Goal: Transaction & Acquisition: Purchase product/service

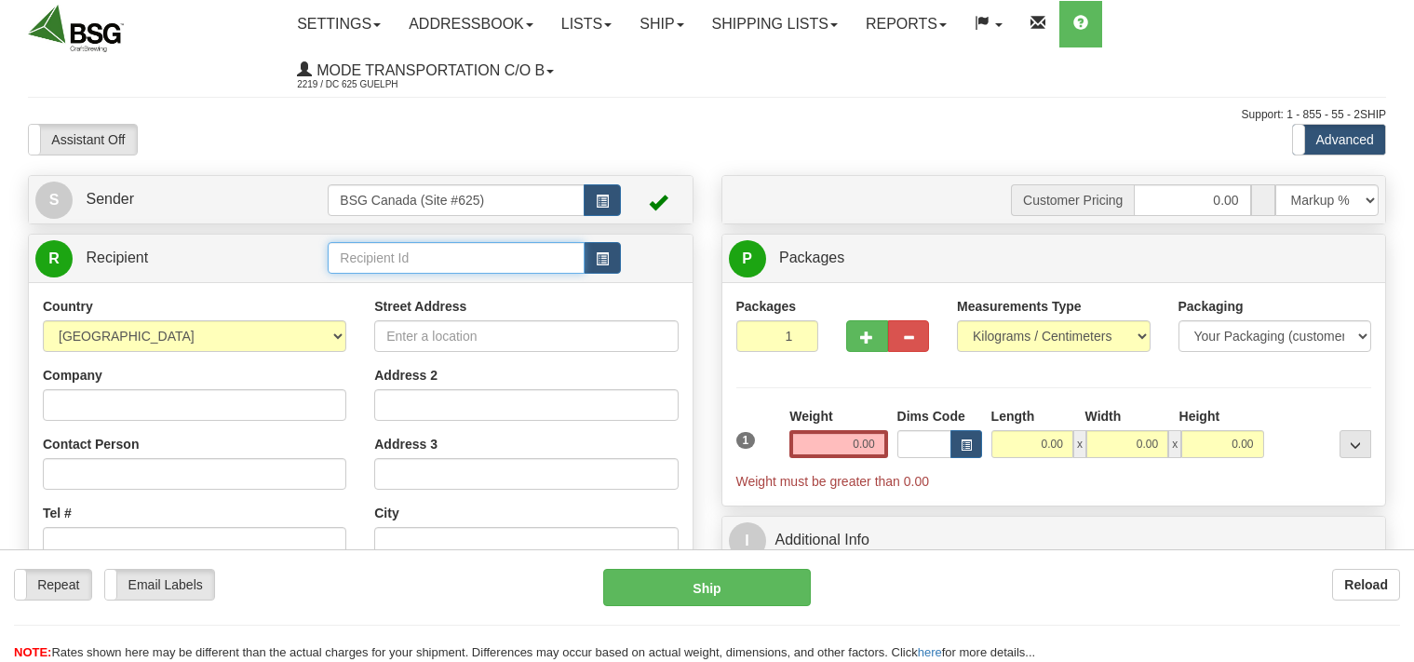
click at [361, 265] on input "text" at bounding box center [456, 258] width 256 height 32
click at [344, 262] on input "text" at bounding box center [456, 258] width 256 height 32
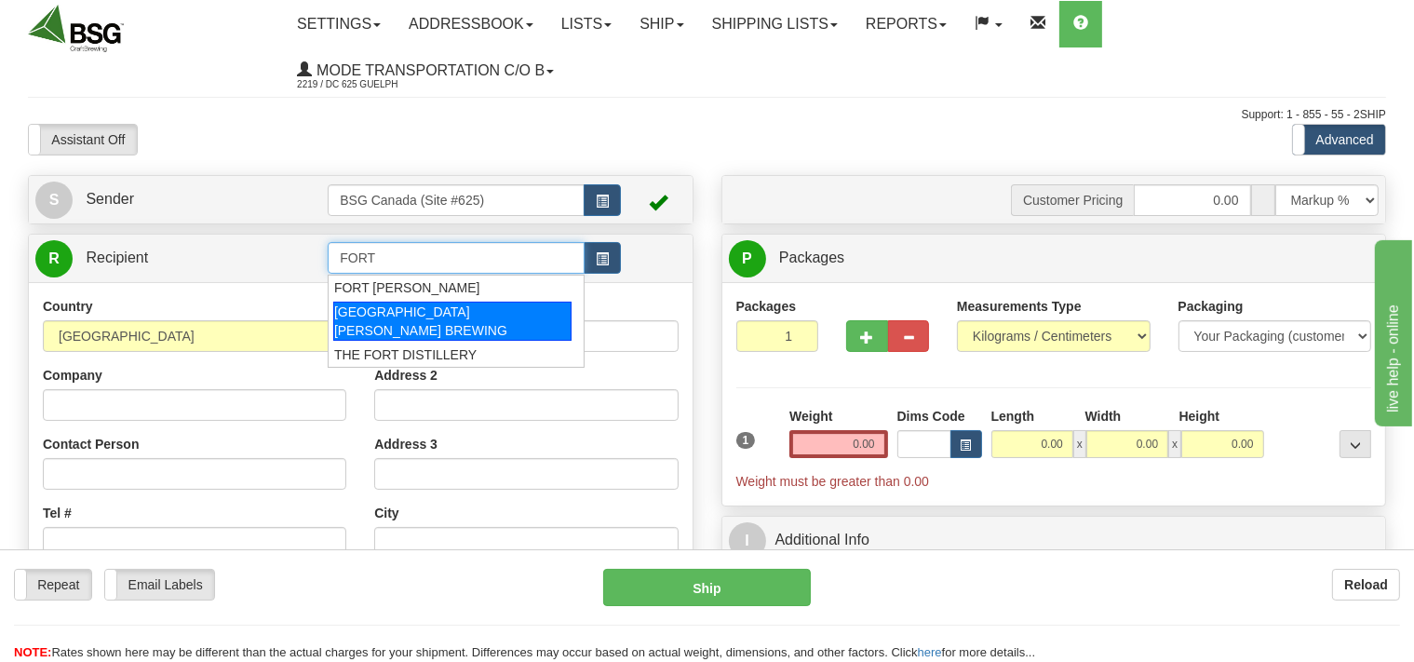
click at [348, 306] on div "[GEOGRAPHIC_DATA][PERSON_NAME] BREWING" at bounding box center [452, 321] width 238 height 39
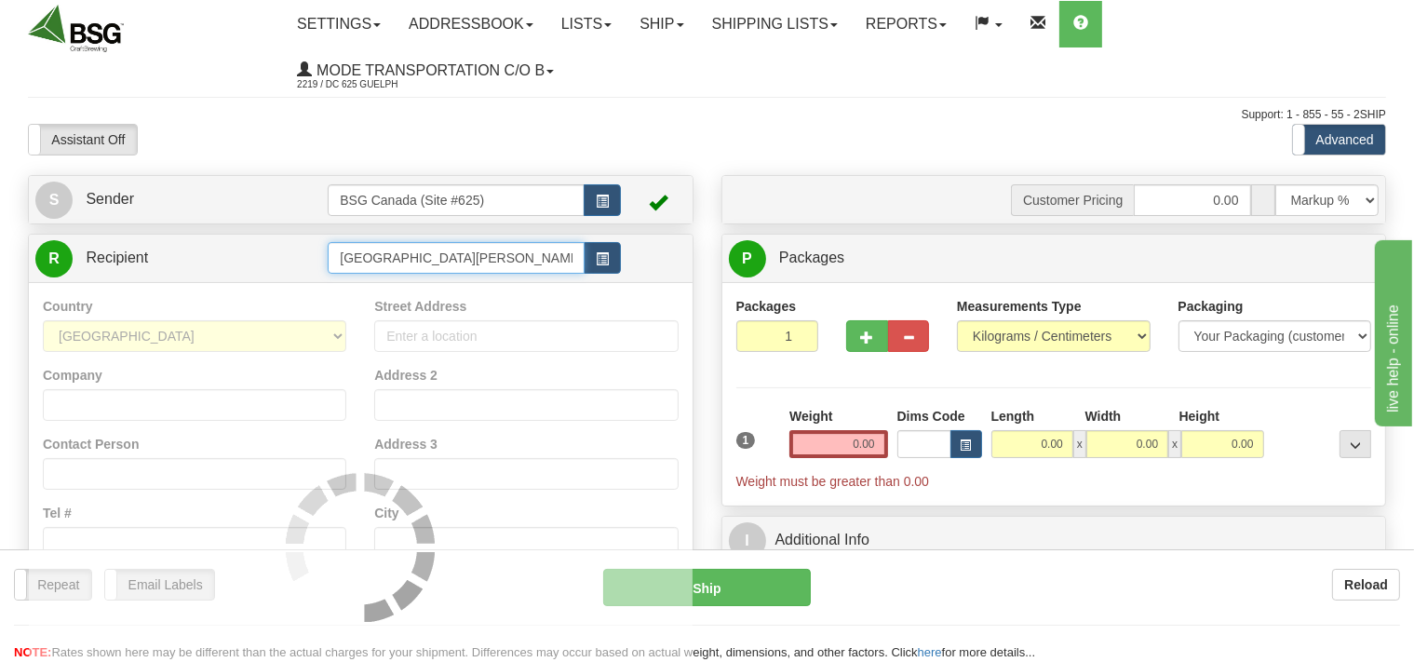
type input "[GEOGRAPHIC_DATA][PERSON_NAME] BREWING"
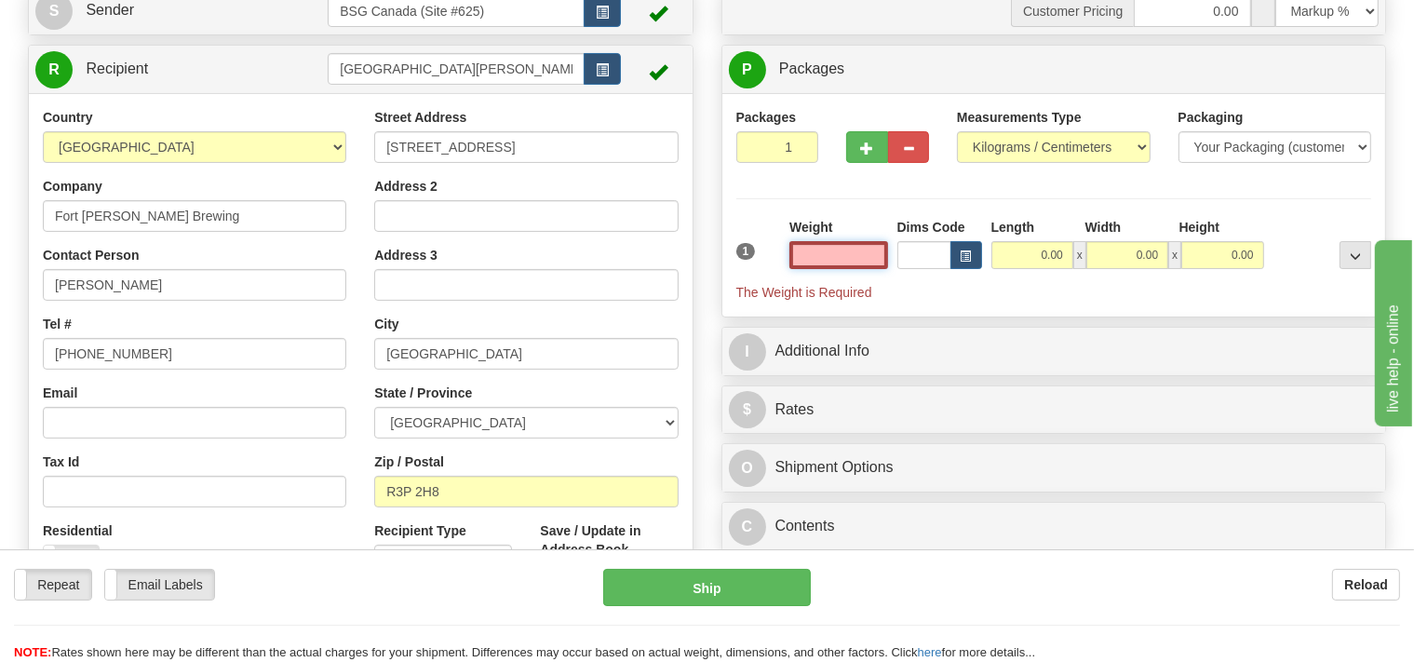
scroll to position [196, 0]
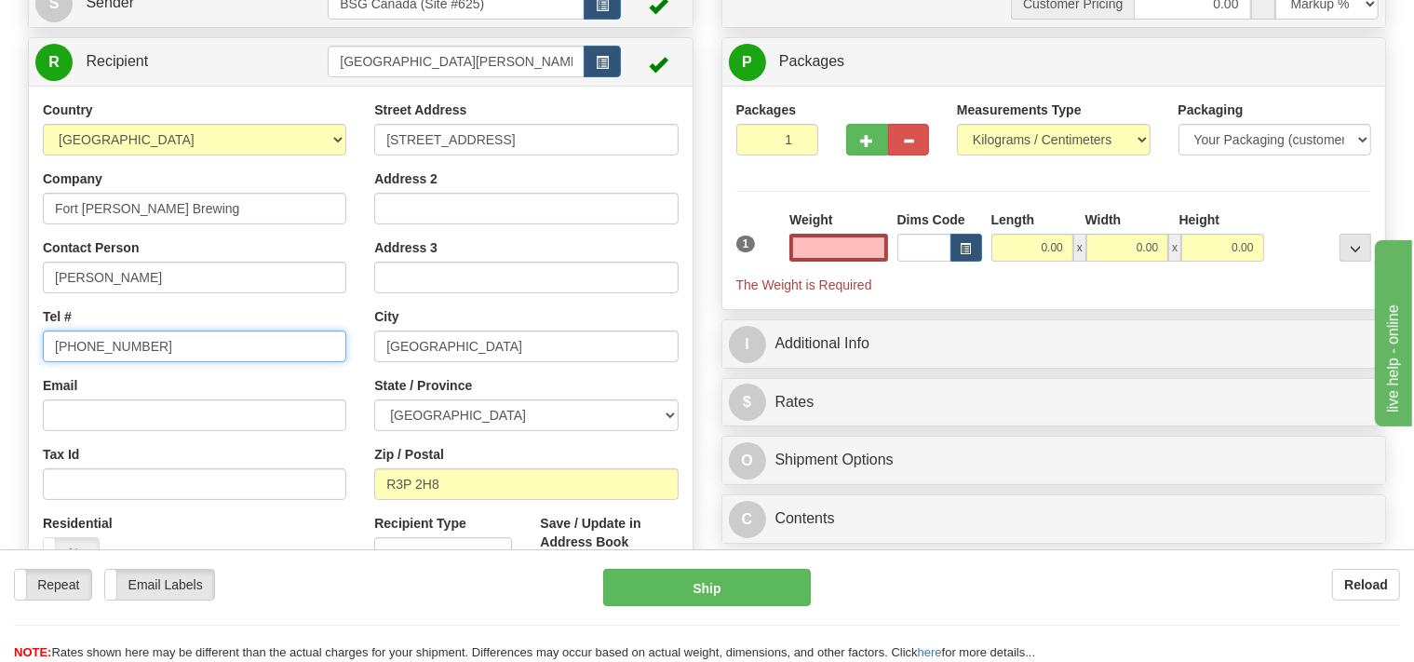
type input "0.00"
drag, startPoint x: 155, startPoint y: 345, endPoint x: 0, endPoint y: 337, distance: 155.7
click at [43, 337] on input "[PHONE_NUMBER]" at bounding box center [194, 346] width 303 height 32
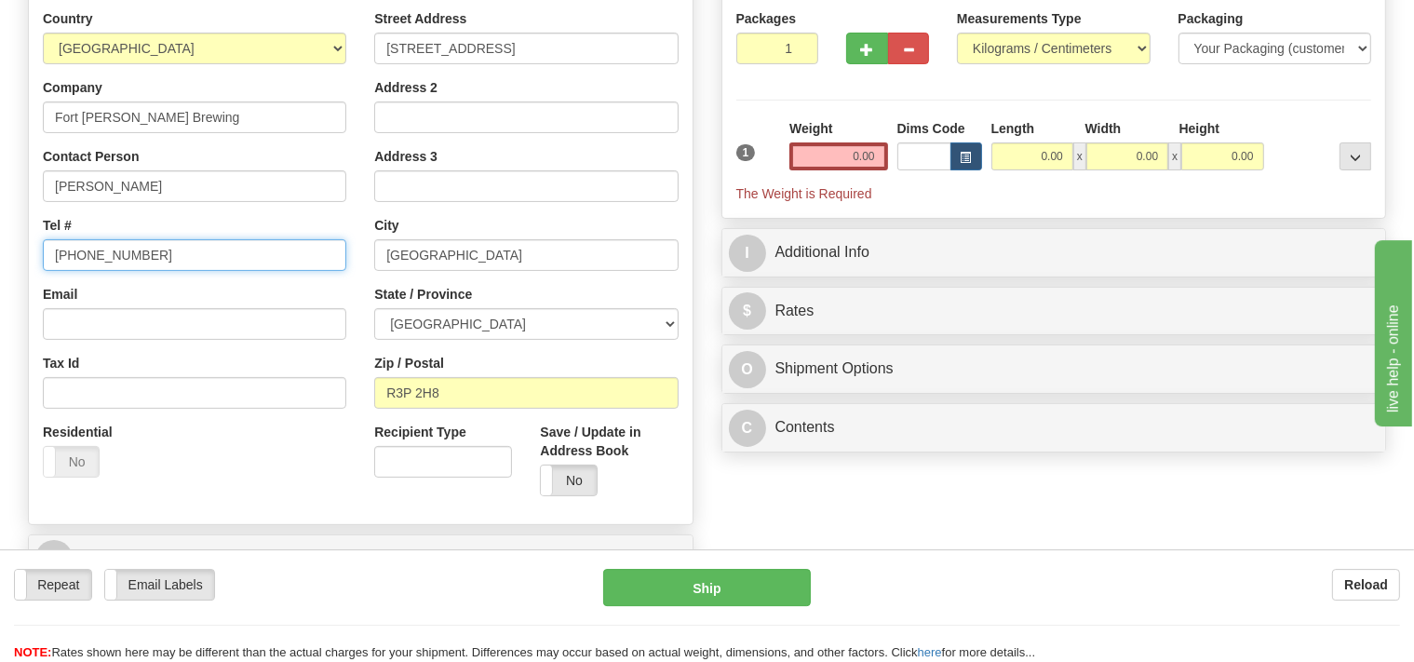
scroll to position [98, 0]
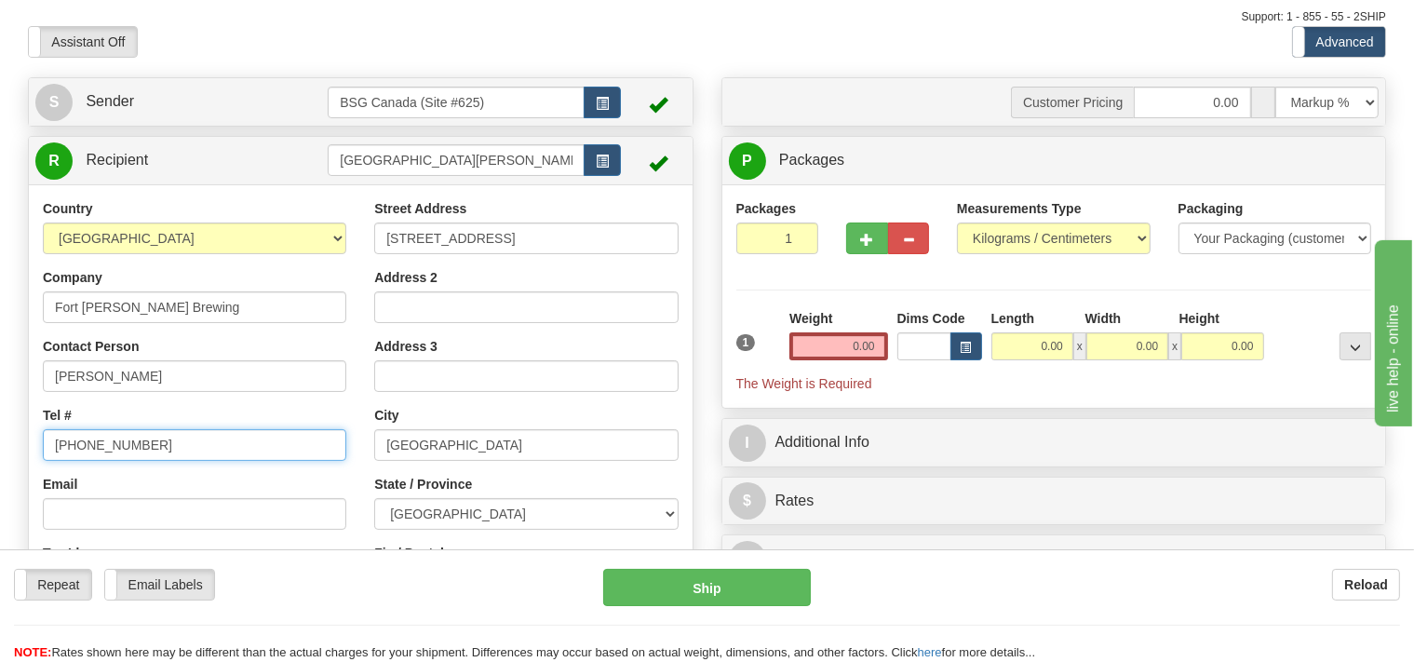
type input "[PHONE_NUMBER]"
click at [957, 222] on select "Pounds / Inches Kilograms / Centimeters" at bounding box center [1054, 238] width 194 height 32
select select "0"
click option "Pounds / Inches" at bounding box center [0, 0] width 0 height 0
click at [839, 337] on input "0.00" at bounding box center [838, 346] width 98 height 28
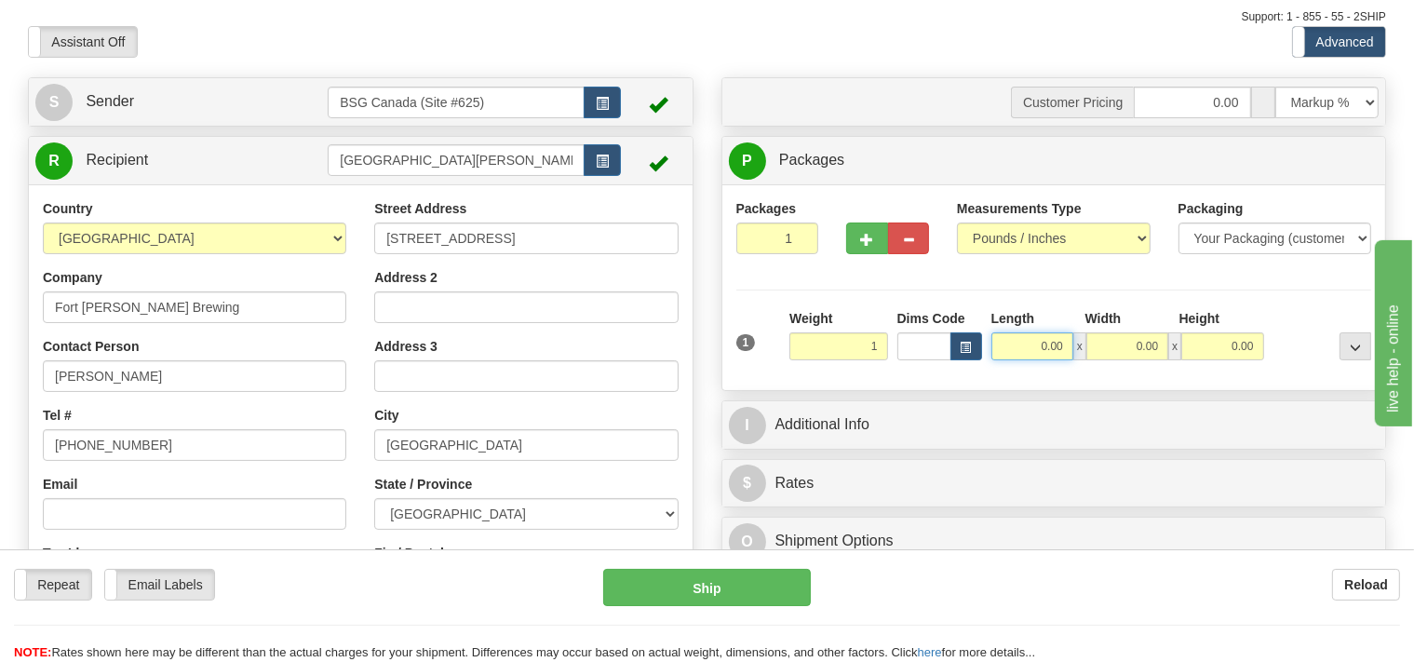
type input "1.00"
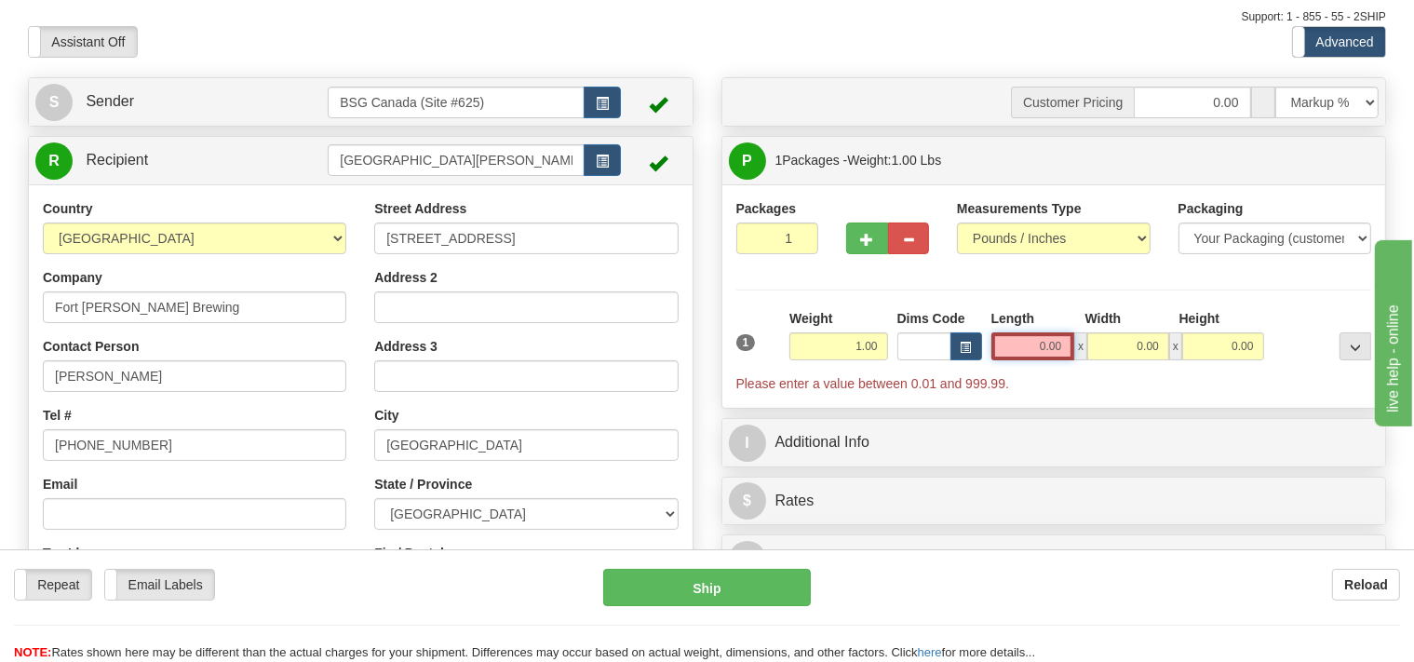
click at [1025, 347] on input "0.00" at bounding box center [1033, 346] width 84 height 28
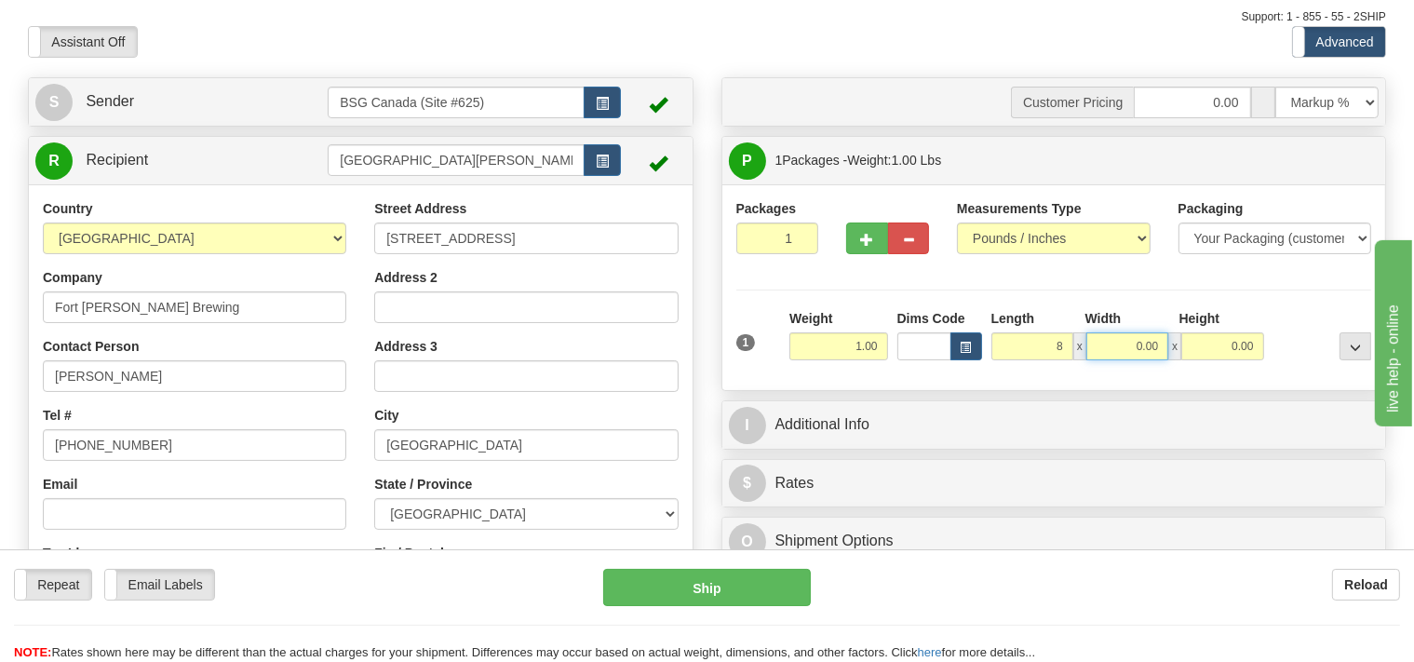
type input "8.00"
click at [1126, 343] on input "0.00" at bounding box center [1127, 346] width 82 height 28
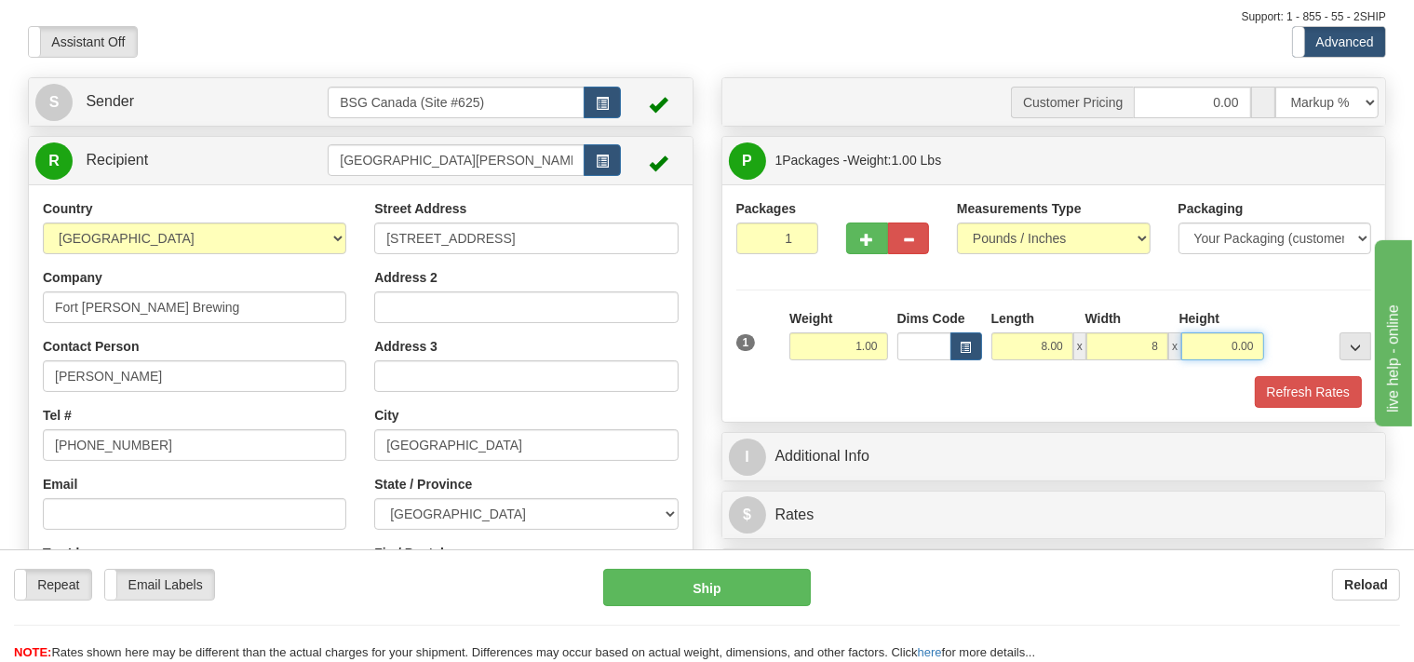
type input "8.00"
click at [1206, 348] on input "0.00" at bounding box center [1222, 346] width 82 height 28
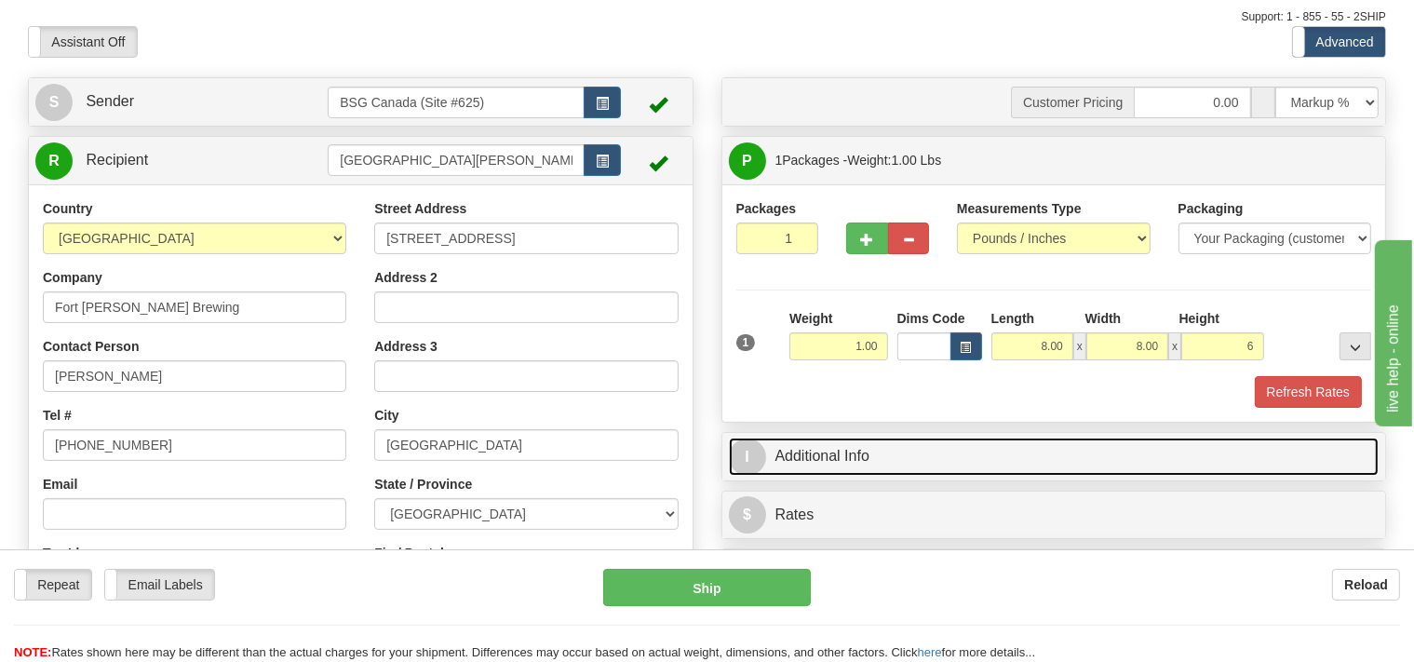
type input "6.00"
click at [830, 449] on link "I Additional Info" at bounding box center [1054, 456] width 651 height 38
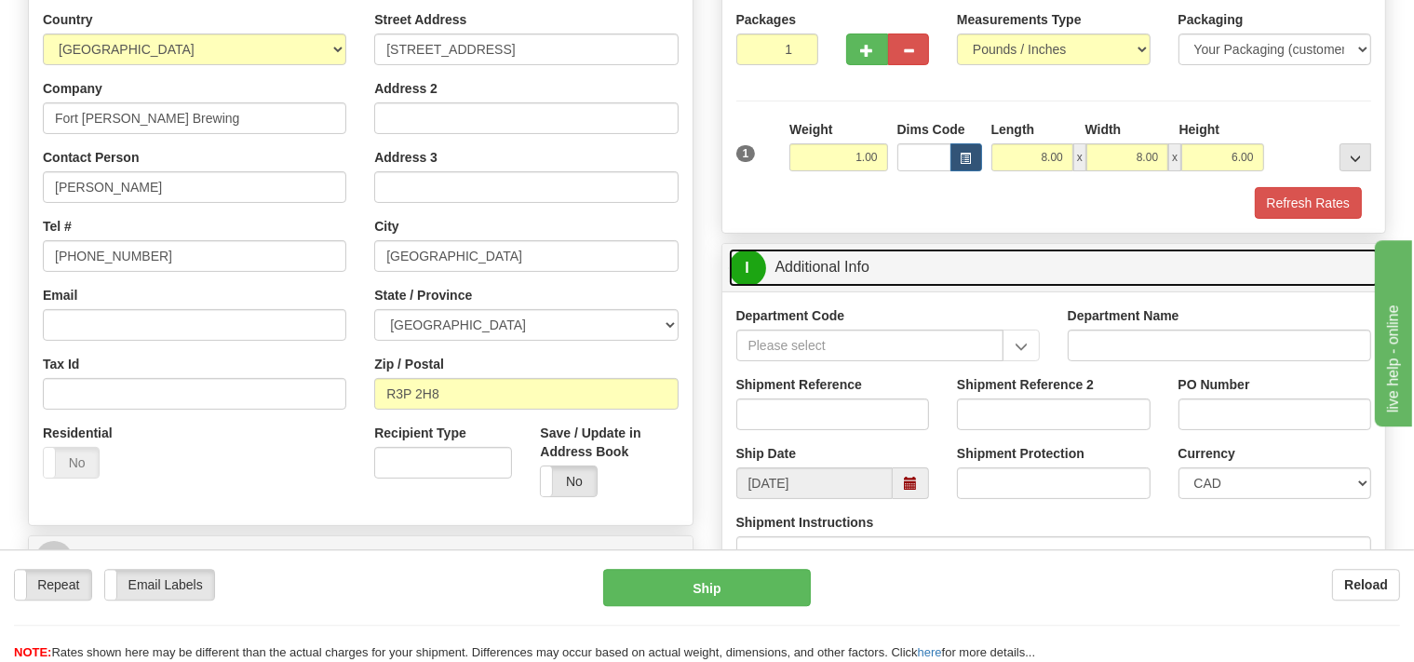
scroll to position [294, 0]
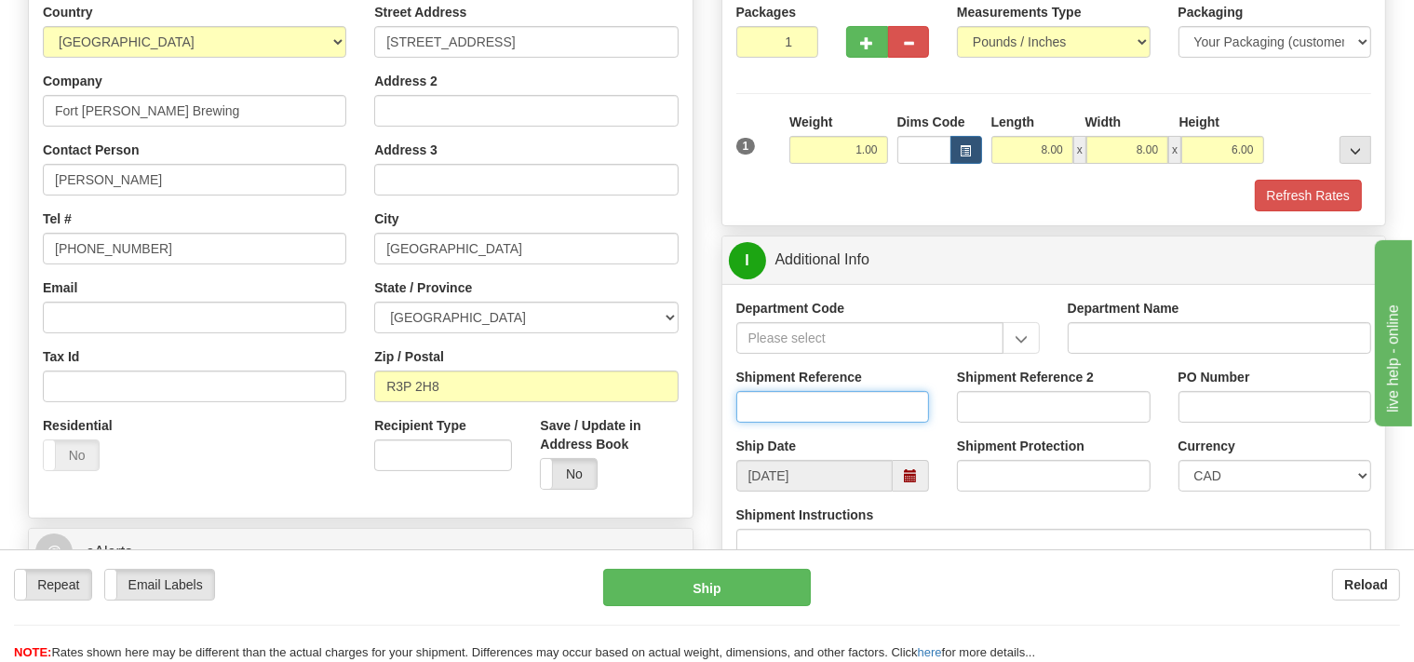
click at [786, 400] on input "Shipment Reference" at bounding box center [833, 407] width 194 height 32
type input "SO170-147843"
click at [1276, 187] on button "Refresh Rates" at bounding box center [1308, 196] width 107 height 32
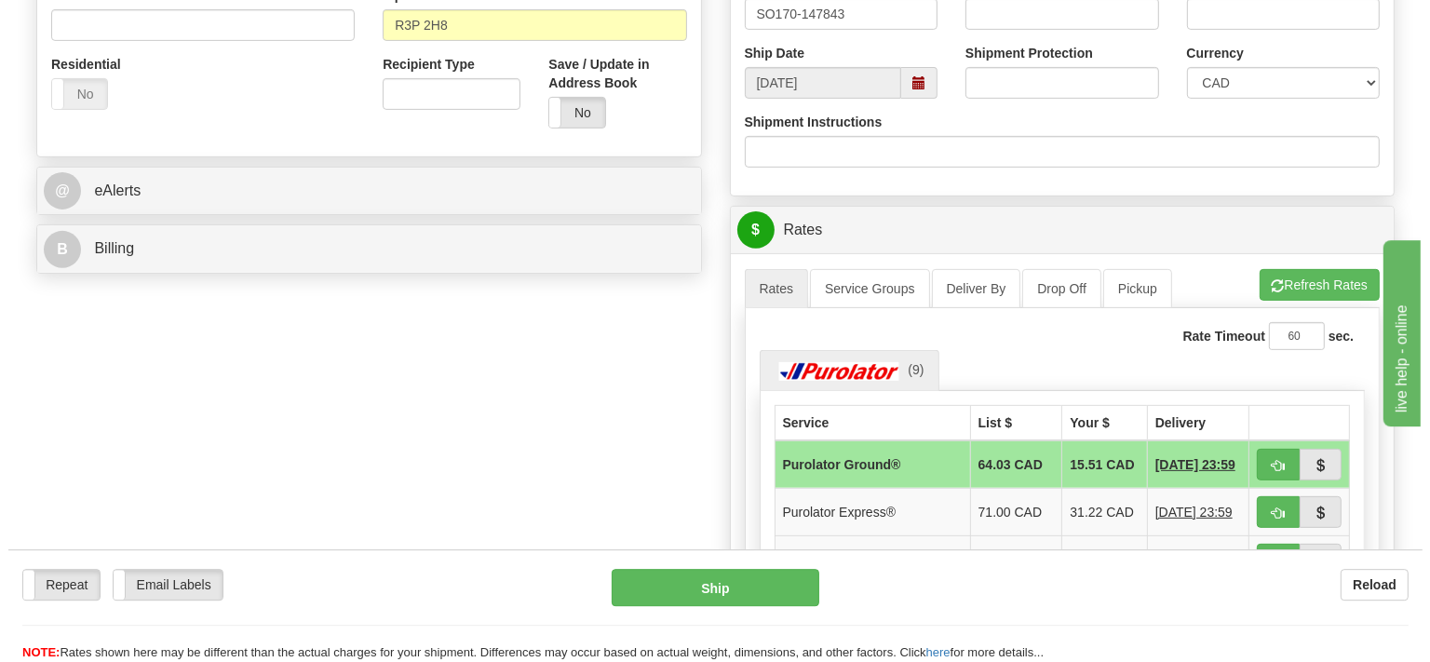
scroll to position [688, 0]
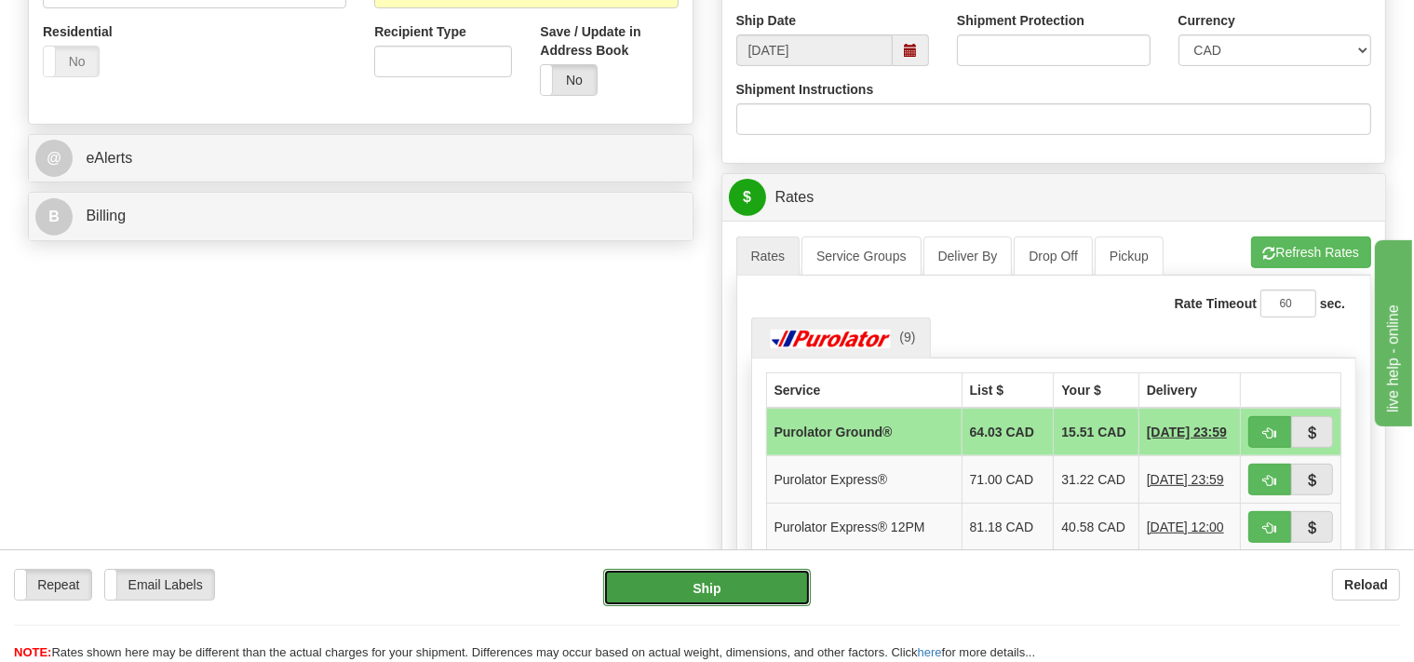
click at [742, 598] on button "Ship" at bounding box center [707, 587] width 208 height 37
type input "260"
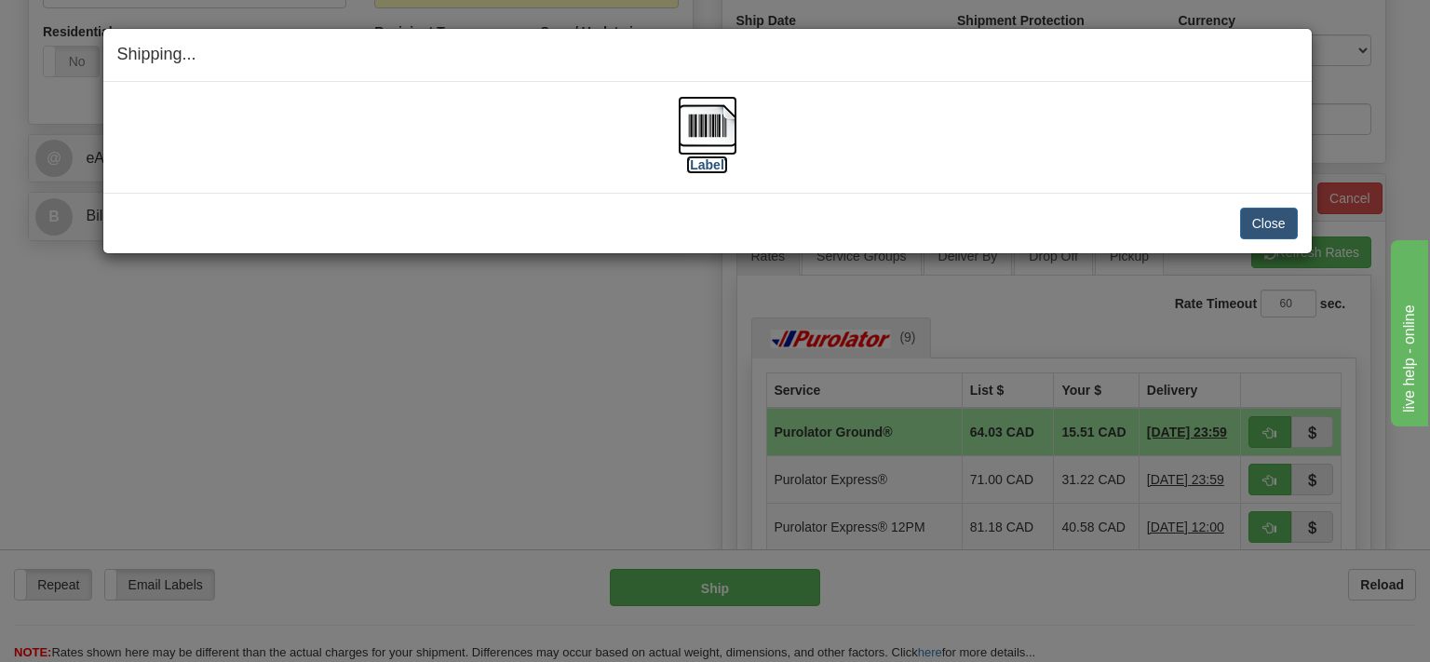
click at [706, 128] on img at bounding box center [708, 126] width 60 height 60
